Goal: Transaction & Acquisition: Purchase product/service

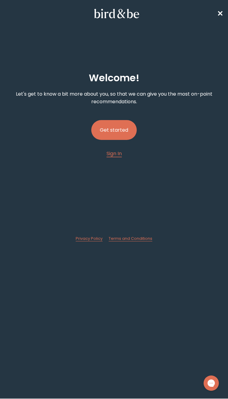
click at [127, 129] on button "Get started" at bounding box center [114, 130] width 46 height 20
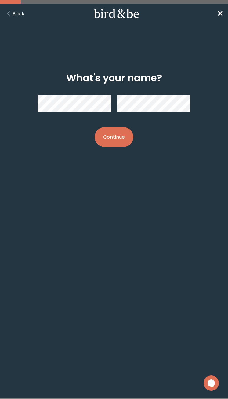
click at [95, 127] on button "Continue" at bounding box center [114, 137] width 39 height 20
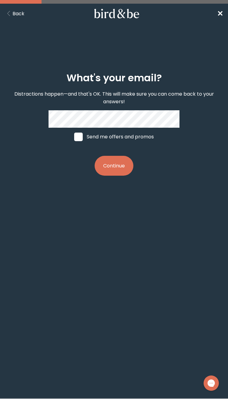
click at [95, 156] on button "Continue" at bounding box center [114, 166] width 39 height 20
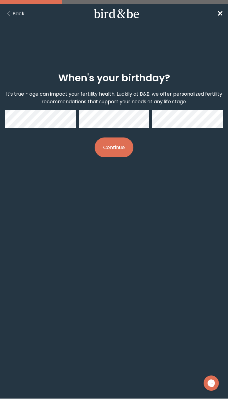
click at [95, 138] on button "Continue" at bounding box center [114, 148] width 39 height 20
click at [118, 148] on button "Continue" at bounding box center [114, 148] width 39 height 20
click at [95, 138] on button "Continue" at bounding box center [114, 148] width 39 height 20
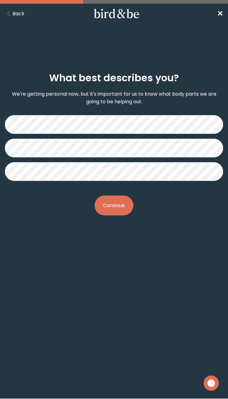
click at [117, 203] on button "Continue" at bounding box center [114, 206] width 39 height 20
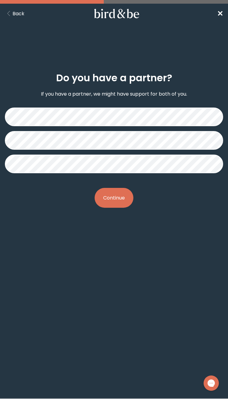
click at [113, 199] on button "Continue" at bounding box center [114, 198] width 39 height 20
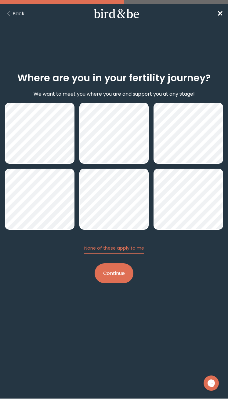
click at [112, 272] on button "Continue" at bounding box center [114, 274] width 39 height 20
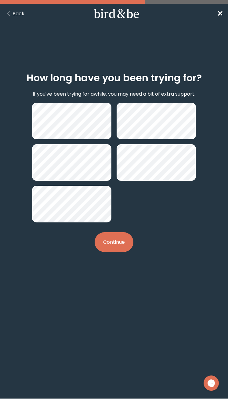
click at [106, 235] on button "Continue" at bounding box center [114, 242] width 39 height 20
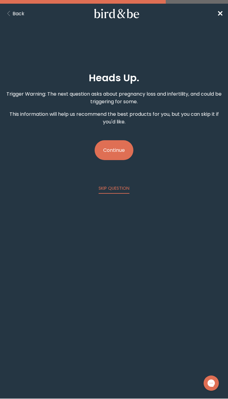
click at [113, 150] on button "Continue" at bounding box center [114, 150] width 39 height 20
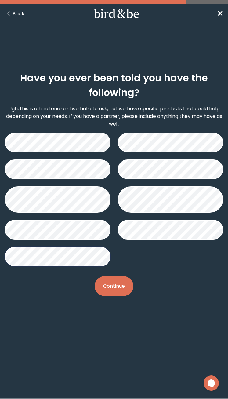
click at [116, 286] on button "Continue" at bounding box center [114, 286] width 39 height 20
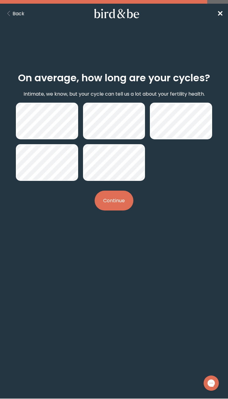
click at [116, 203] on button "Continue" at bounding box center [114, 201] width 39 height 20
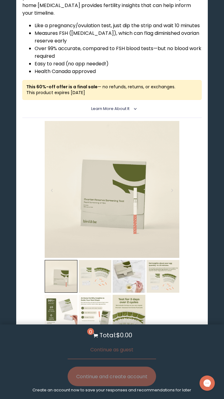
scroll to position [1733, 0]
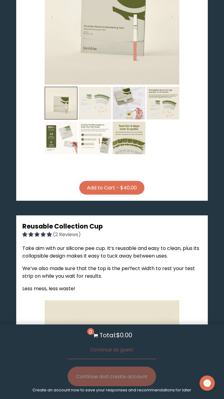
click at [101, 120] on img at bounding box center [95, 103] width 33 height 33
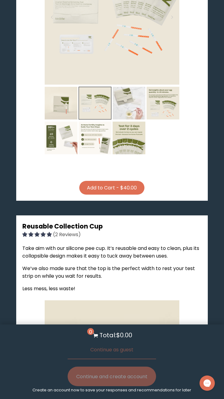
click at [127, 117] on img at bounding box center [129, 103] width 33 height 33
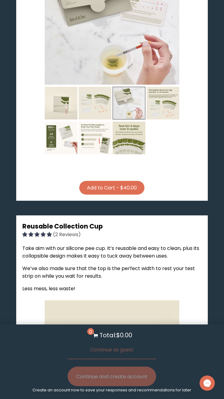
scroll to position [1560, 0]
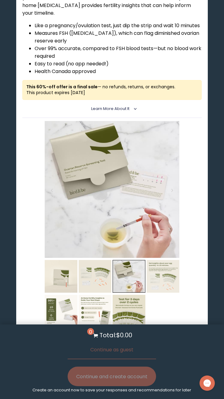
click at [168, 293] on img at bounding box center [162, 276] width 33 height 33
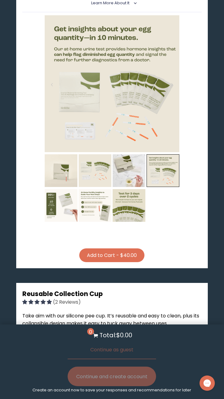
scroll to position [1668, 0]
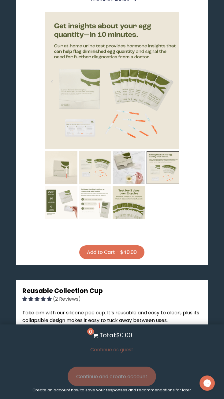
click at [96, 219] on img at bounding box center [95, 202] width 33 height 33
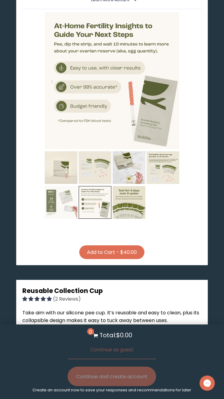
click at [62, 212] on img at bounding box center [61, 202] width 33 height 33
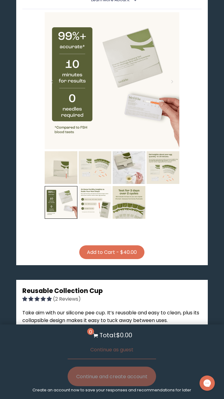
click at [109, 259] on button "Add to Cart - $40.00" at bounding box center [111, 253] width 65 height 14
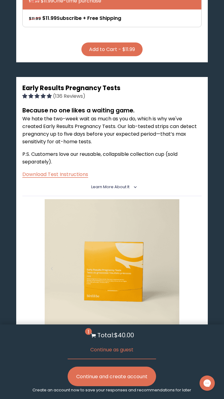
scroll to position [0, 0]
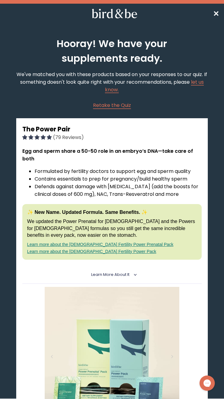
click at [217, 14] on span "✕" at bounding box center [216, 14] width 6 height 10
